Goal: Entertainment & Leisure: Browse casually

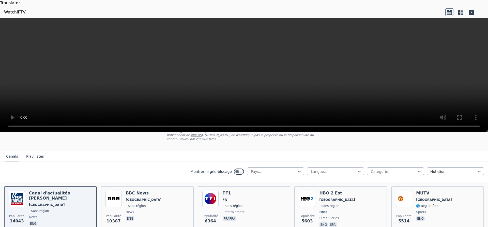
scroll to position [64, 0]
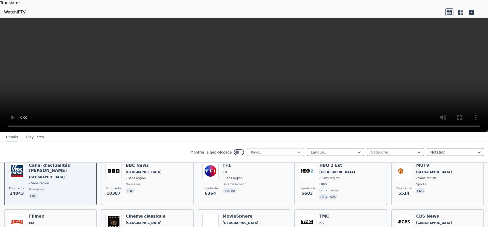
click at [299, 152] on icon at bounding box center [299, 153] width 3 height 2
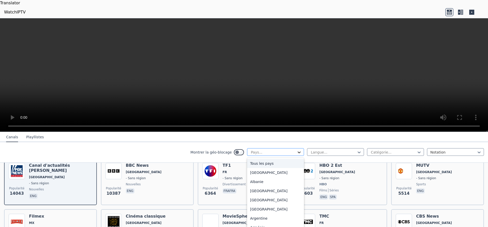
click at [299, 152] on icon at bounding box center [299, 153] width 3 height 2
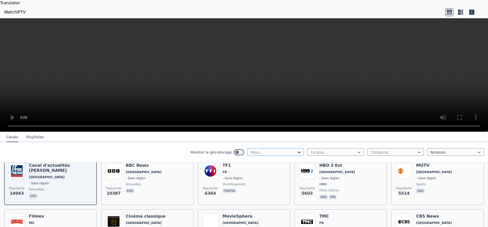
click at [299, 152] on icon at bounding box center [299, 153] width 3 height 2
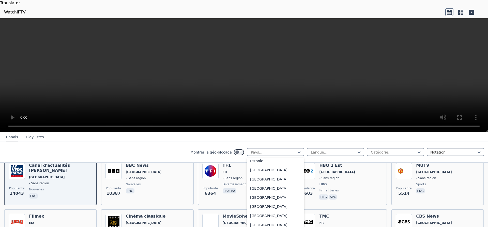
scroll to position [545, 0]
click at [254, 214] on div "[GEOGRAPHIC_DATA]" at bounding box center [275, 213] width 57 height 9
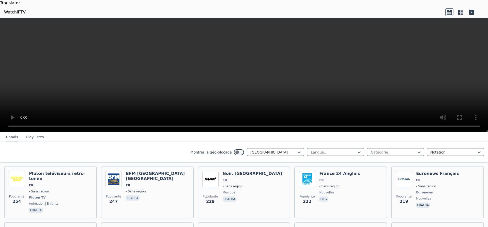
scroll to position [288, 0]
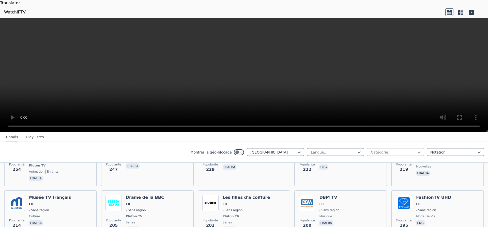
click at [419, 150] on icon at bounding box center [419, 152] width 5 height 5
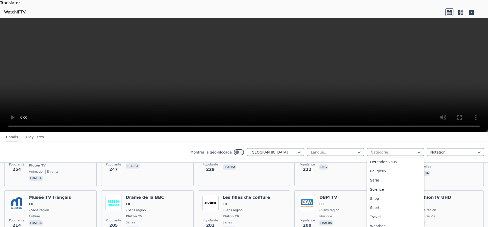
scroll to position [176, 0]
click at [374, 203] on div "Sports" at bounding box center [395, 207] width 57 height 9
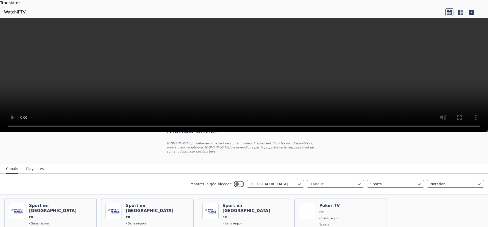
scroll to position [32, 0]
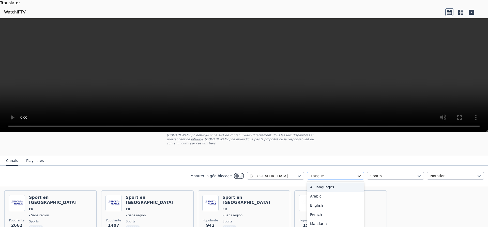
click at [359, 175] on icon at bounding box center [359, 176] width 3 height 2
click at [320, 210] on div "Français" at bounding box center [335, 214] width 57 height 9
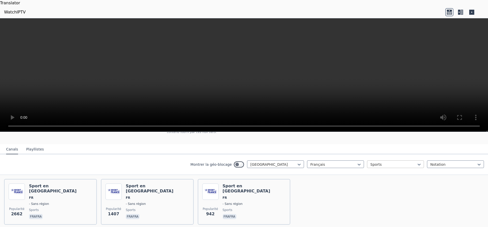
scroll to position [52, 0]
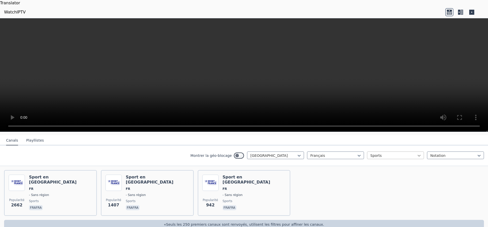
click at [419, 155] on icon at bounding box center [419, 156] width 3 height 2
click at [378, 194] on div "Culture" at bounding box center [395, 198] width 57 height 9
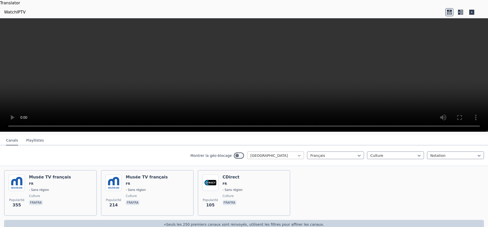
click at [299, 153] on icon at bounding box center [299, 155] width 5 height 5
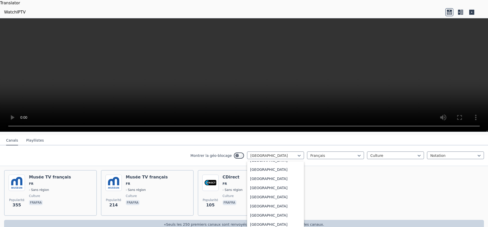
scroll to position [761, 0]
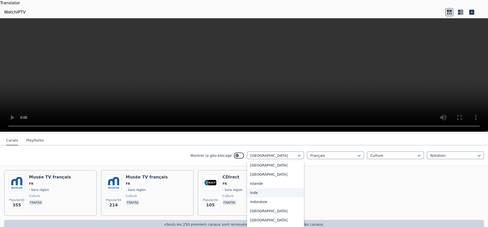
click at [252, 188] on div "Inde" at bounding box center [275, 192] width 57 height 9
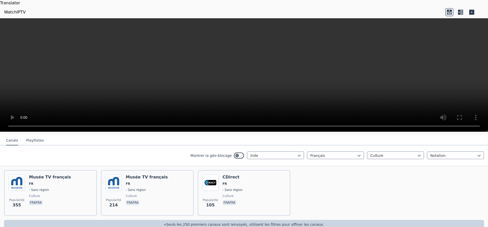
scroll to position [7, 0]
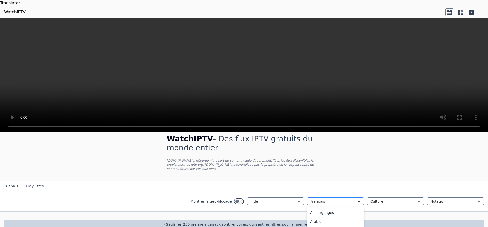
click at [358, 199] on icon at bounding box center [359, 201] width 5 height 5
click at [349, 208] on div "Toutes langues confondues" at bounding box center [335, 212] width 57 height 9
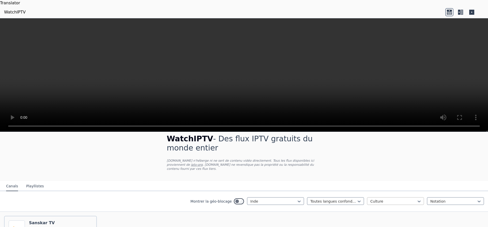
click at [423, 197] on div "Culture" at bounding box center [395, 201] width 57 height 8
click at [396, 207] on div "Toutes catégories" at bounding box center [395, 211] width 57 height 9
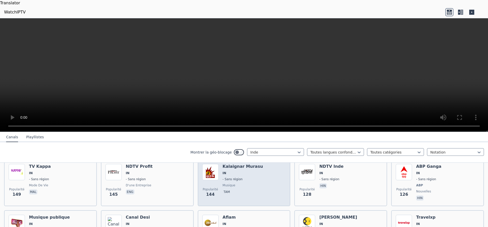
scroll to position [310, 0]
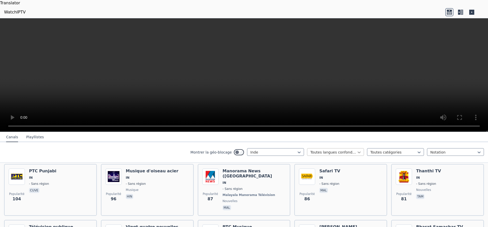
click at [362, 150] on icon at bounding box center [359, 152] width 5 height 5
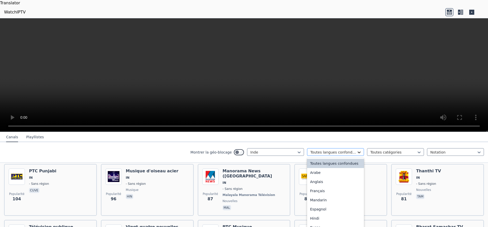
click at [362, 150] on icon at bounding box center [359, 152] width 5 height 5
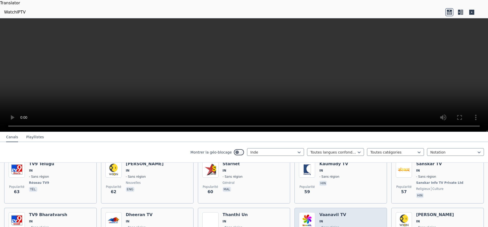
scroll to position [438, 0]
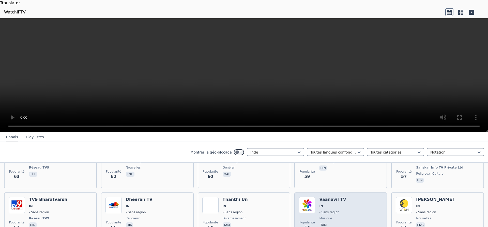
click at [315, 197] on img at bounding box center [307, 205] width 16 height 16
click at [314, 197] on img at bounding box center [307, 205] width 16 height 16
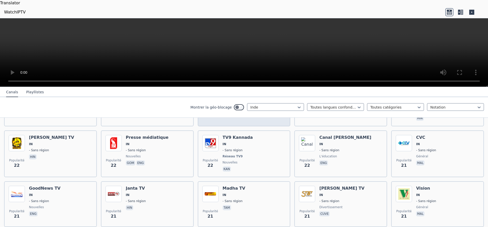
scroll to position [1046, 0]
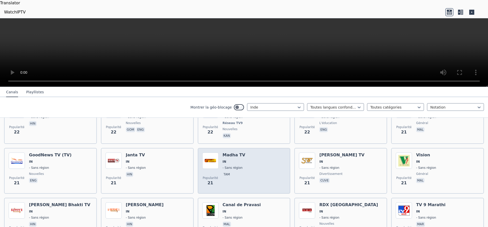
click at [227, 153] on div "Madha TV IN - Sans région tam" at bounding box center [234, 171] width 23 height 37
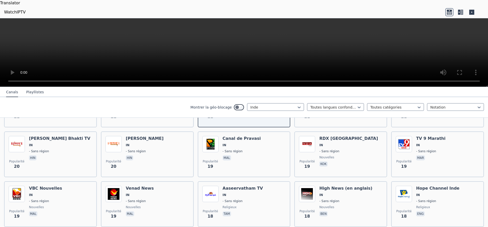
scroll to position [1078, 0]
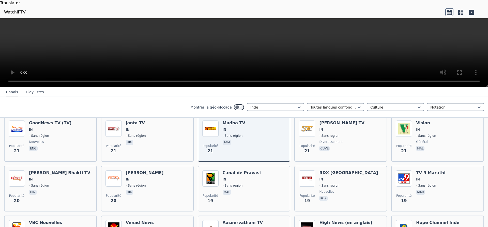
scroll to position [8, 0]
